Goal: Check status: Check status

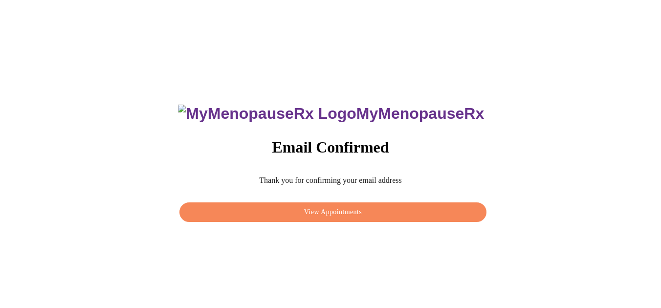
click at [330, 210] on span "View Appointments" at bounding box center [333, 212] width 284 height 12
